Goal: Use online tool/utility: Utilize a website feature to perform a specific function

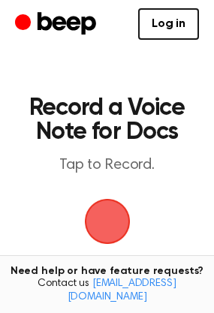
click at [109, 230] on span "button" at bounding box center [107, 221] width 54 height 54
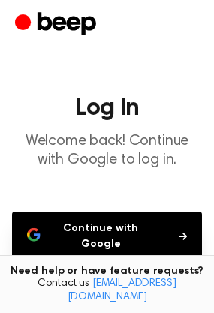
click at [124, 238] on button "Continue with Google" at bounding box center [107, 237] width 190 height 50
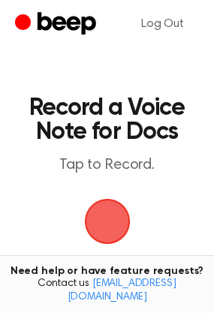
click at [122, 230] on span "button" at bounding box center [107, 221] width 49 height 49
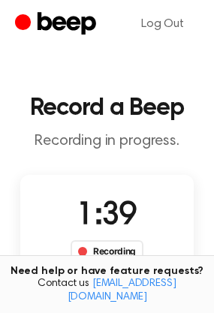
click at [110, 250] on div "Recording" at bounding box center [107, 251] width 73 height 23
click at [86, 253] on span at bounding box center [82, 251] width 9 height 9
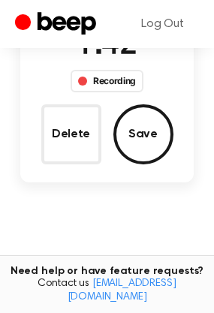
scroll to position [179, 0]
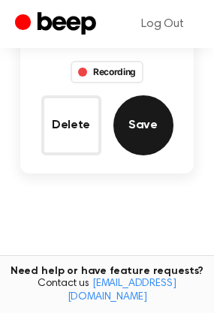
click at [140, 127] on button "Save" at bounding box center [143, 125] width 60 height 60
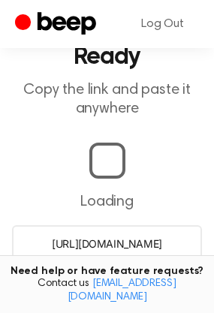
scroll to position [162, 0]
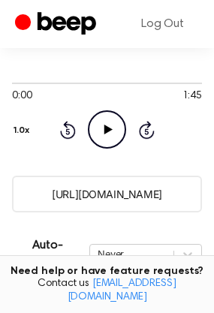
click at [101, 134] on icon "Play Audio" at bounding box center [107, 129] width 38 height 38
click at [107, 131] on icon "Pause Audio" at bounding box center [107, 129] width 38 height 38
click at [107, 131] on icon at bounding box center [108, 130] width 8 height 10
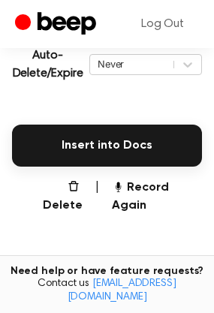
scroll to position [330, 0]
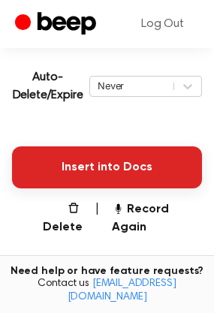
click at [134, 162] on button "Insert into Docs" at bounding box center [107, 167] width 190 height 42
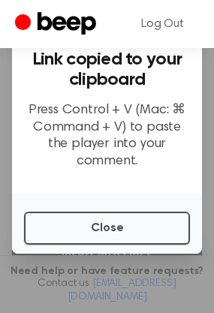
scroll to position [0, 0]
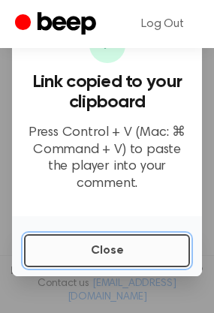
click at [111, 254] on button "Close" at bounding box center [107, 250] width 166 height 33
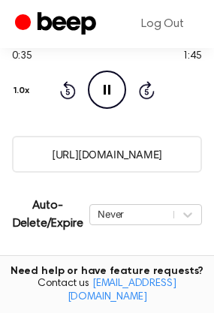
scroll to position [201, 0]
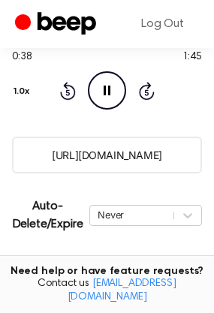
drag, startPoint x: 173, startPoint y: 152, endPoint x: 126, endPoint y: 163, distance: 48.6
click at [126, 163] on input "[URL][DOMAIN_NAME]" at bounding box center [107, 155] width 190 height 37
click at [114, 163] on input "[URL][DOMAIN_NAME]" at bounding box center [107, 155] width 190 height 37
